Goal: Transaction & Acquisition: Obtain resource

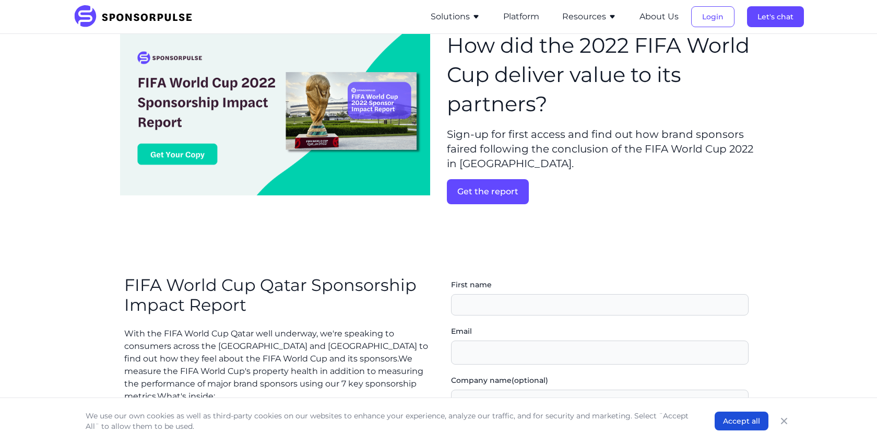
scroll to position [59, 0]
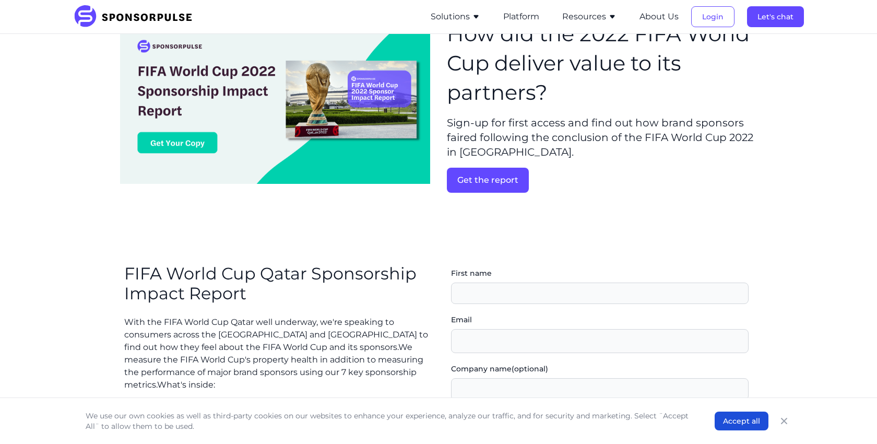
scroll to position [58, 0]
click at [468, 186] on button "Get the report" at bounding box center [488, 179] width 82 height 25
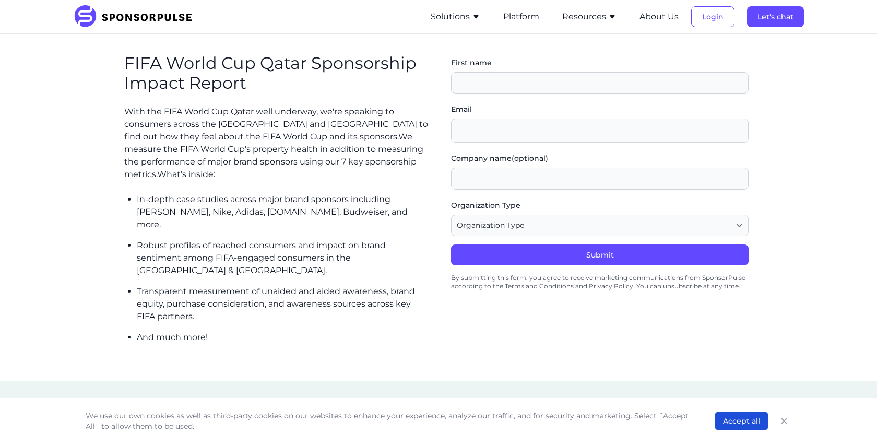
scroll to position [276, 0]
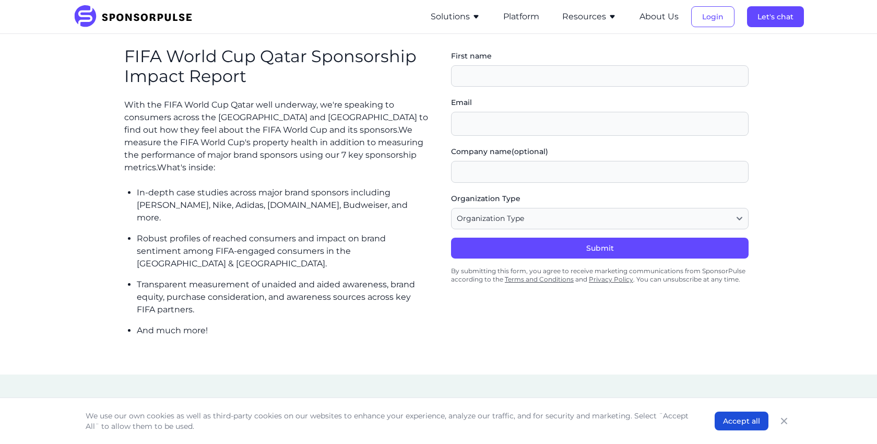
scroll to position [59, 0]
